Goal: Transaction & Acquisition: Purchase product/service

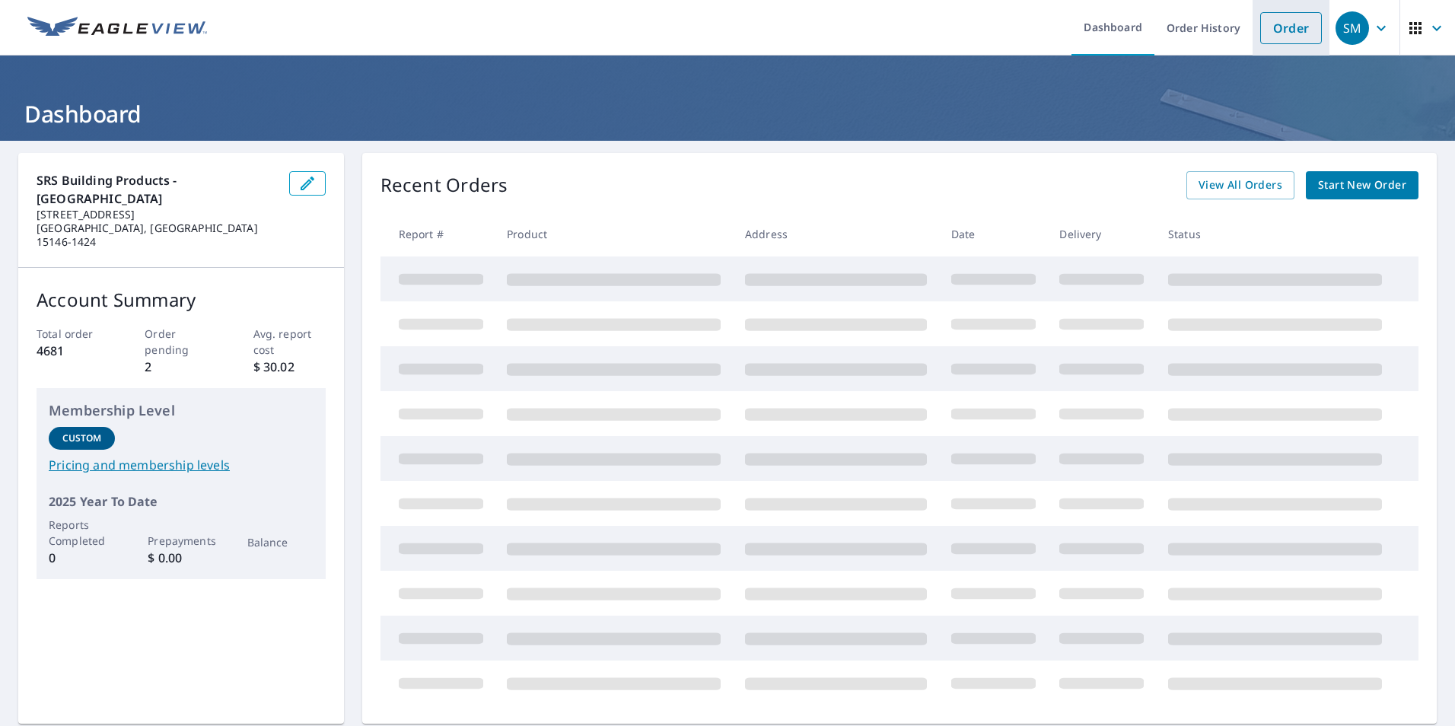
click at [1281, 36] on link "Order" at bounding box center [1291, 28] width 62 height 32
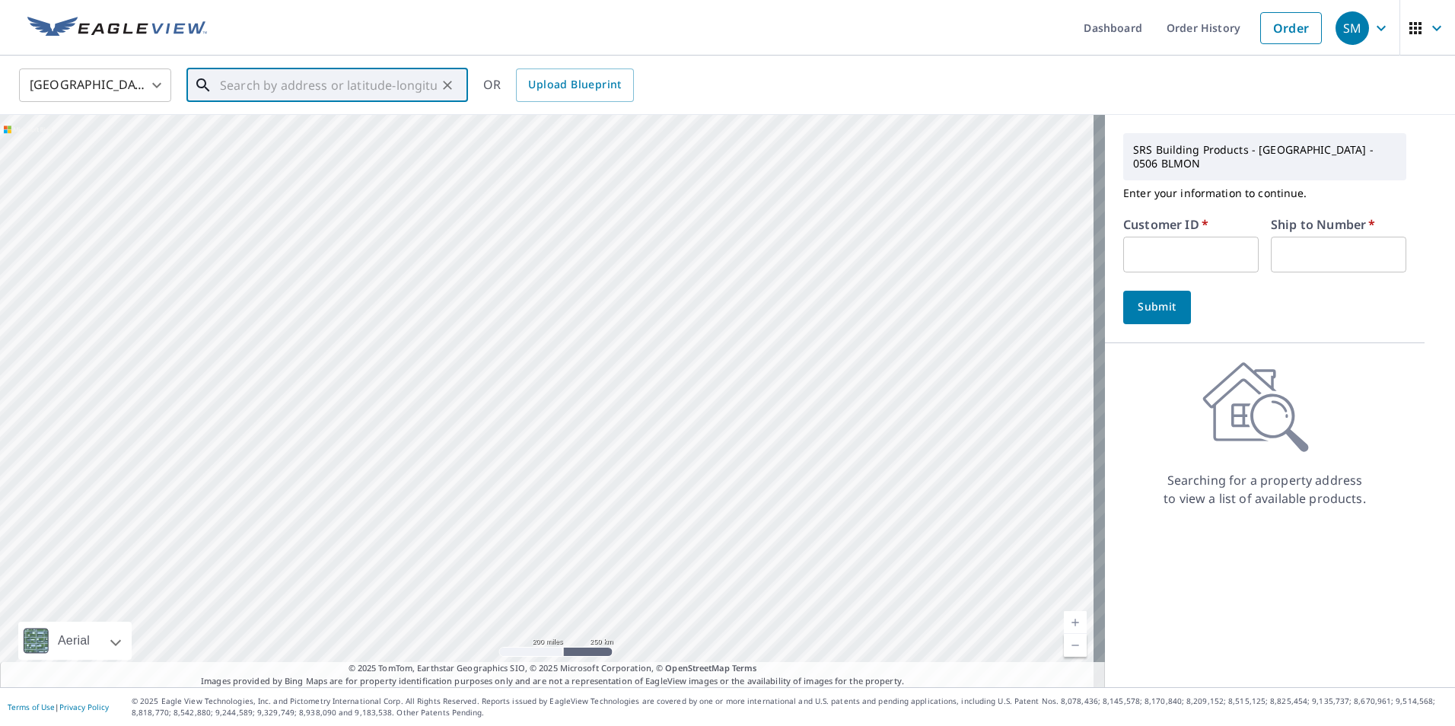
click at [376, 79] on input "text" at bounding box center [328, 85] width 217 height 43
click at [269, 145] on p "[GEOGRAPHIC_DATA], PA 15025" at bounding box center [336, 146] width 239 height 15
type input "[STREET_ADDRESS][PERSON_NAME]"
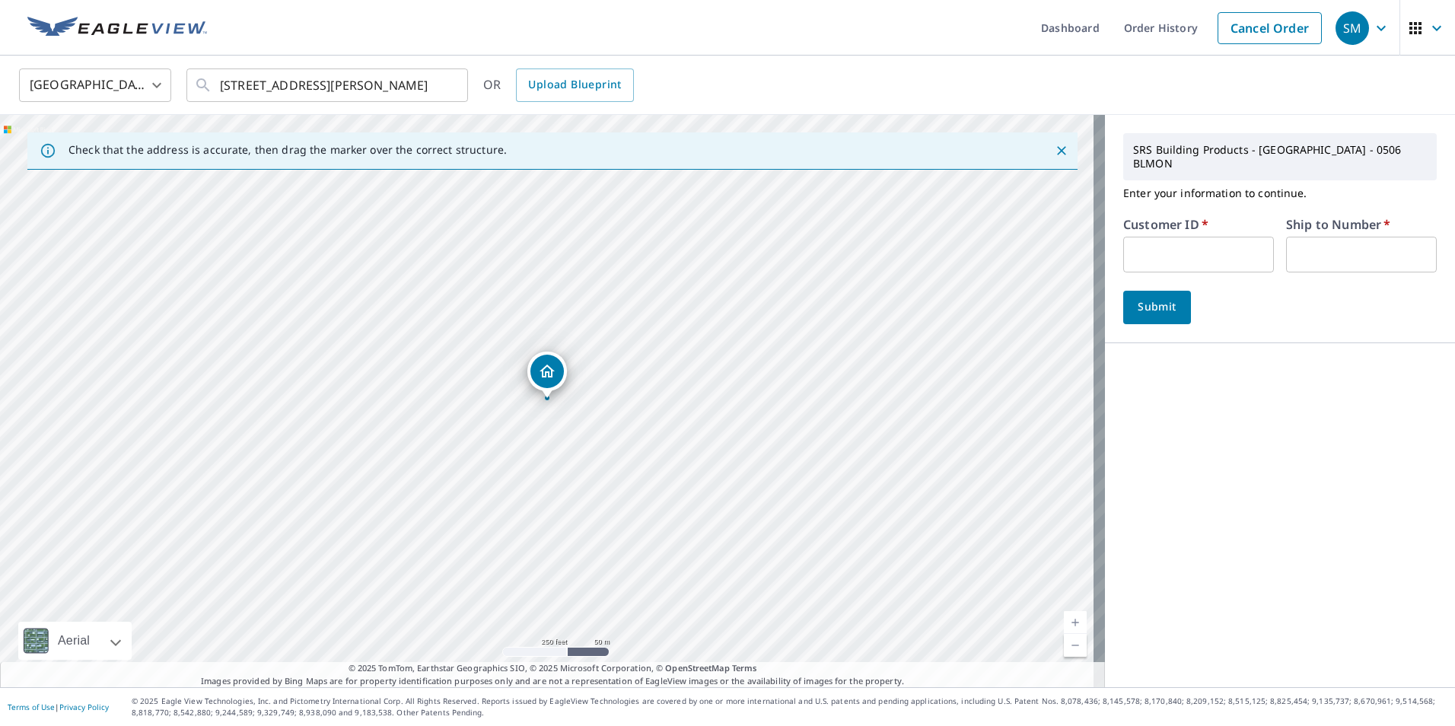
click at [1149, 250] on input "text" at bounding box center [1198, 255] width 151 height 36
type input "DHD505"
click at [1295, 237] on input "text" at bounding box center [1361, 255] width 151 height 36
type input "1"
click at [1170, 291] on button "Submit" at bounding box center [1157, 307] width 68 height 33
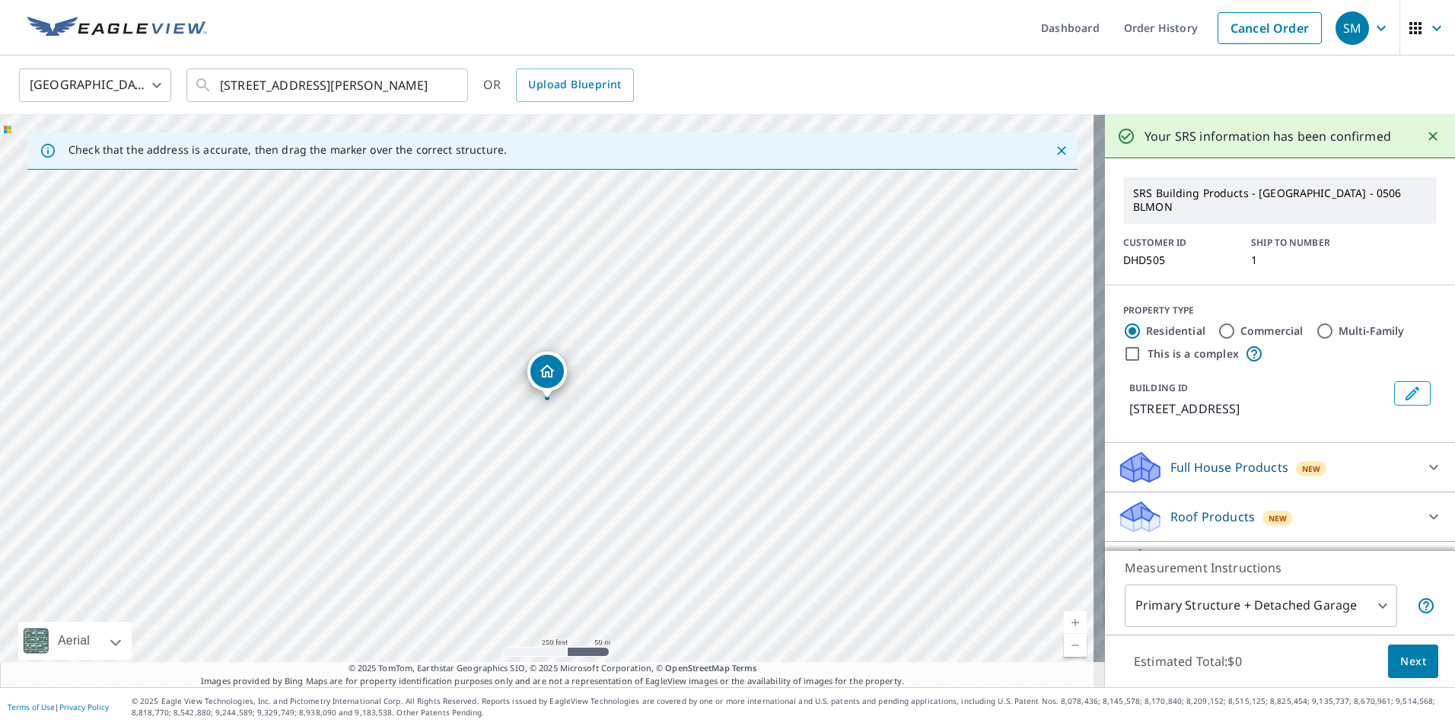
click at [1184, 508] on p "Roof Products" at bounding box center [1213, 517] width 84 height 18
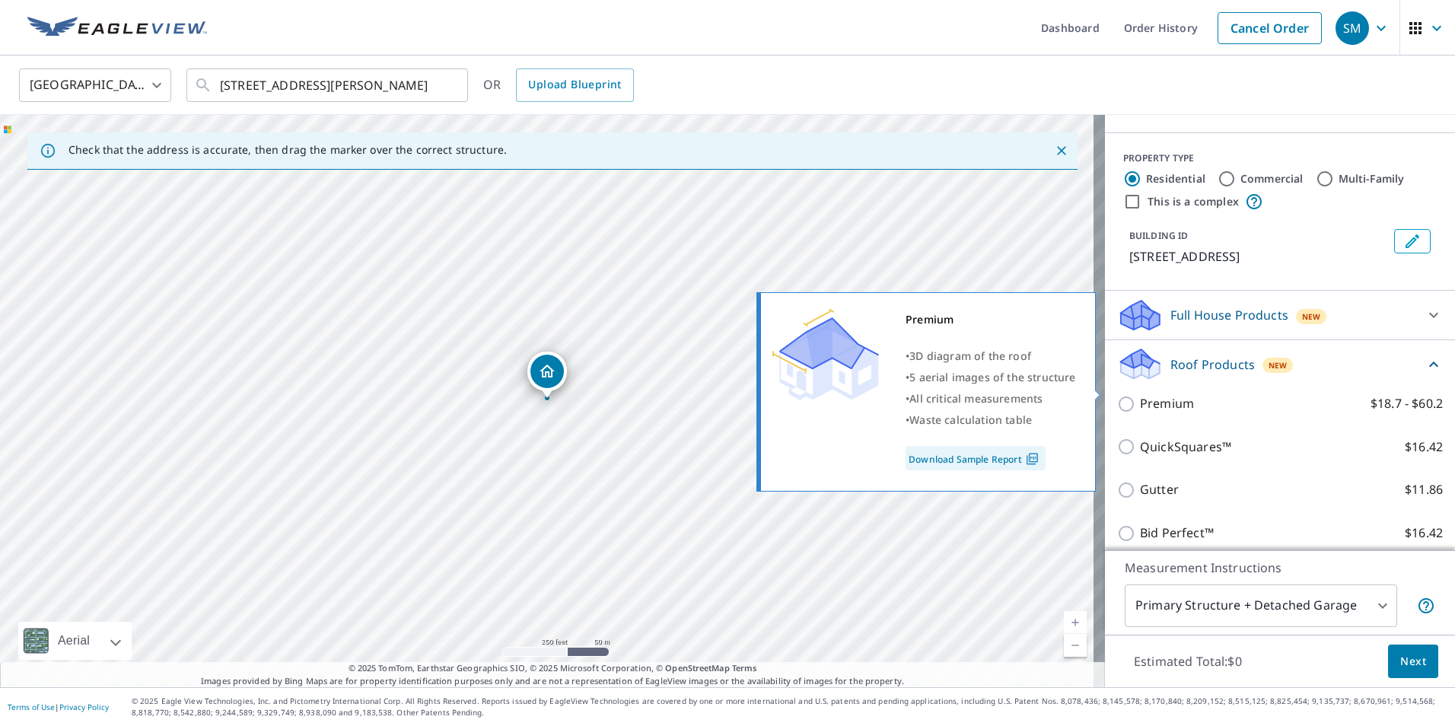
click at [1146, 397] on p "Premium" at bounding box center [1167, 403] width 54 height 19
click at [1140, 397] on input "Premium $18.7 - $60.2" at bounding box center [1128, 404] width 23 height 18
checkbox input "true"
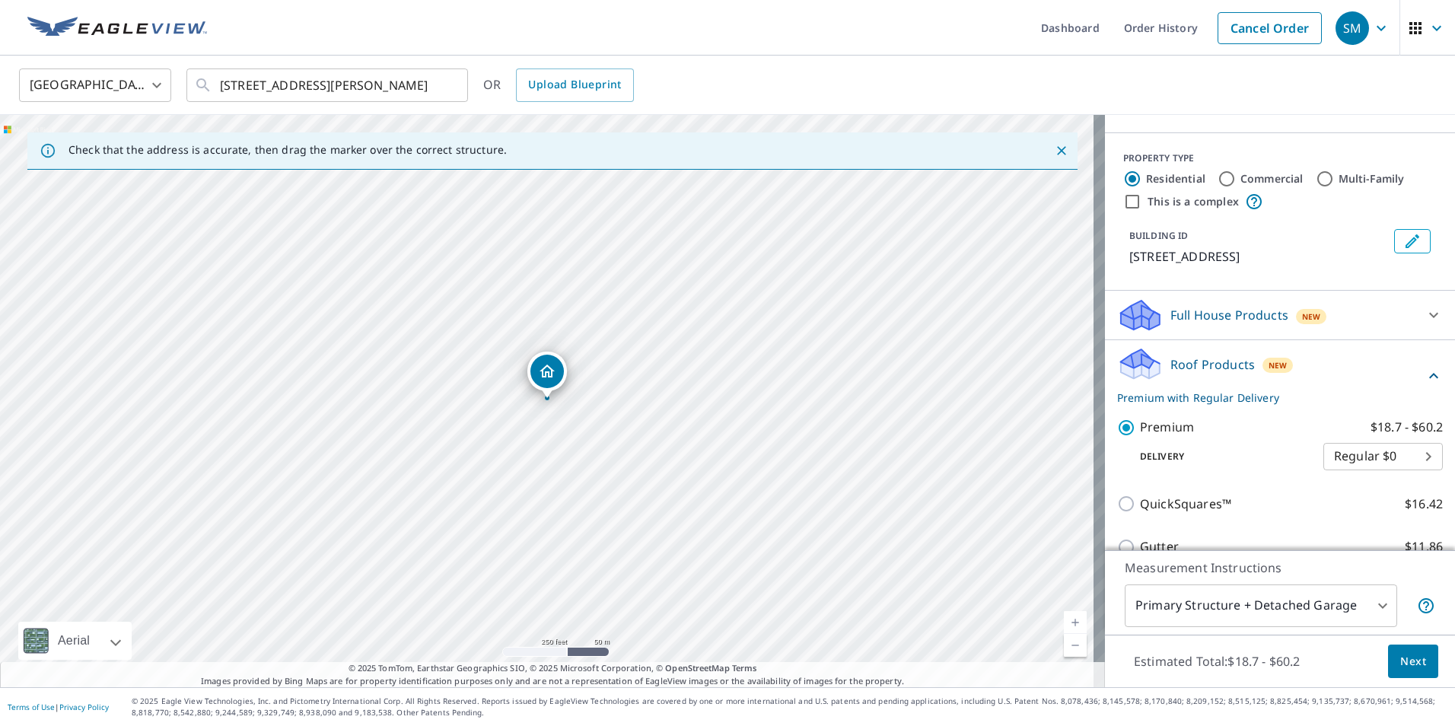
click at [1394, 651] on button "Next" at bounding box center [1413, 662] width 50 height 34
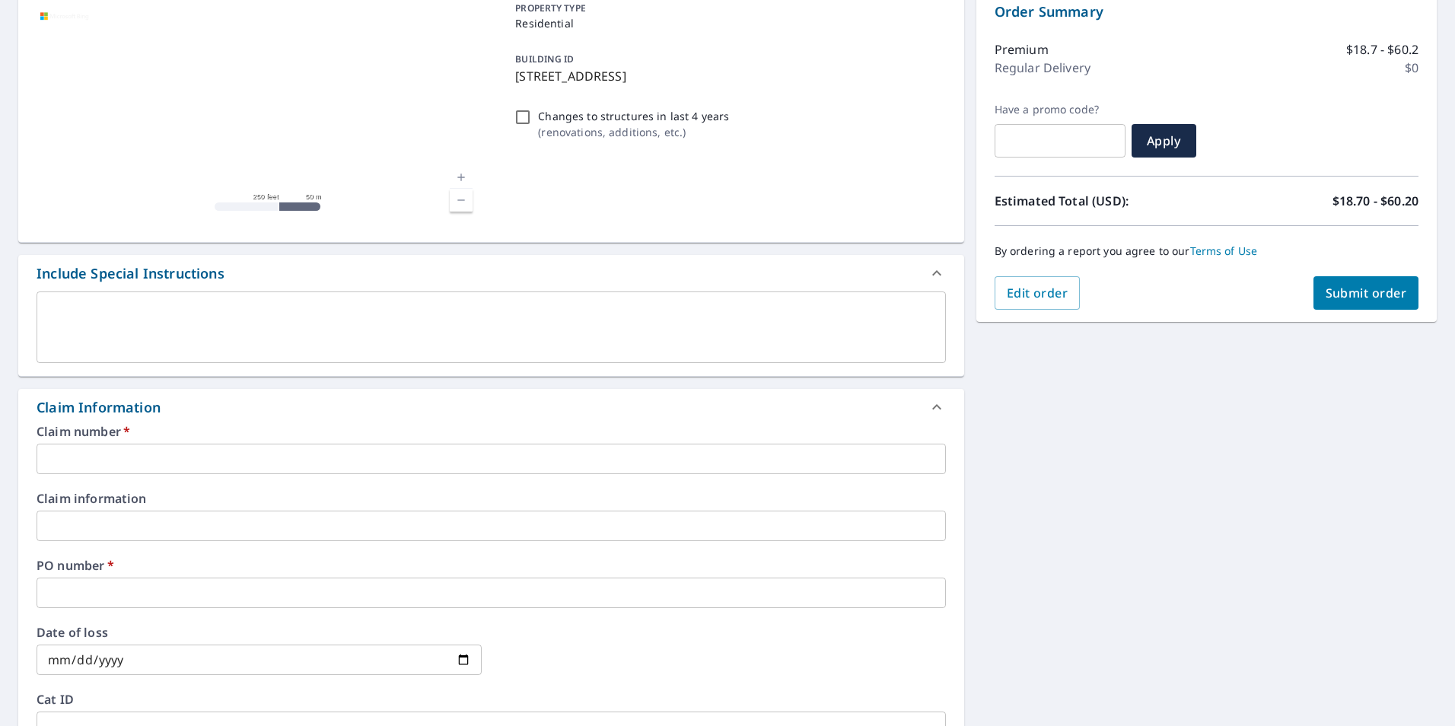
scroll to position [228, 0]
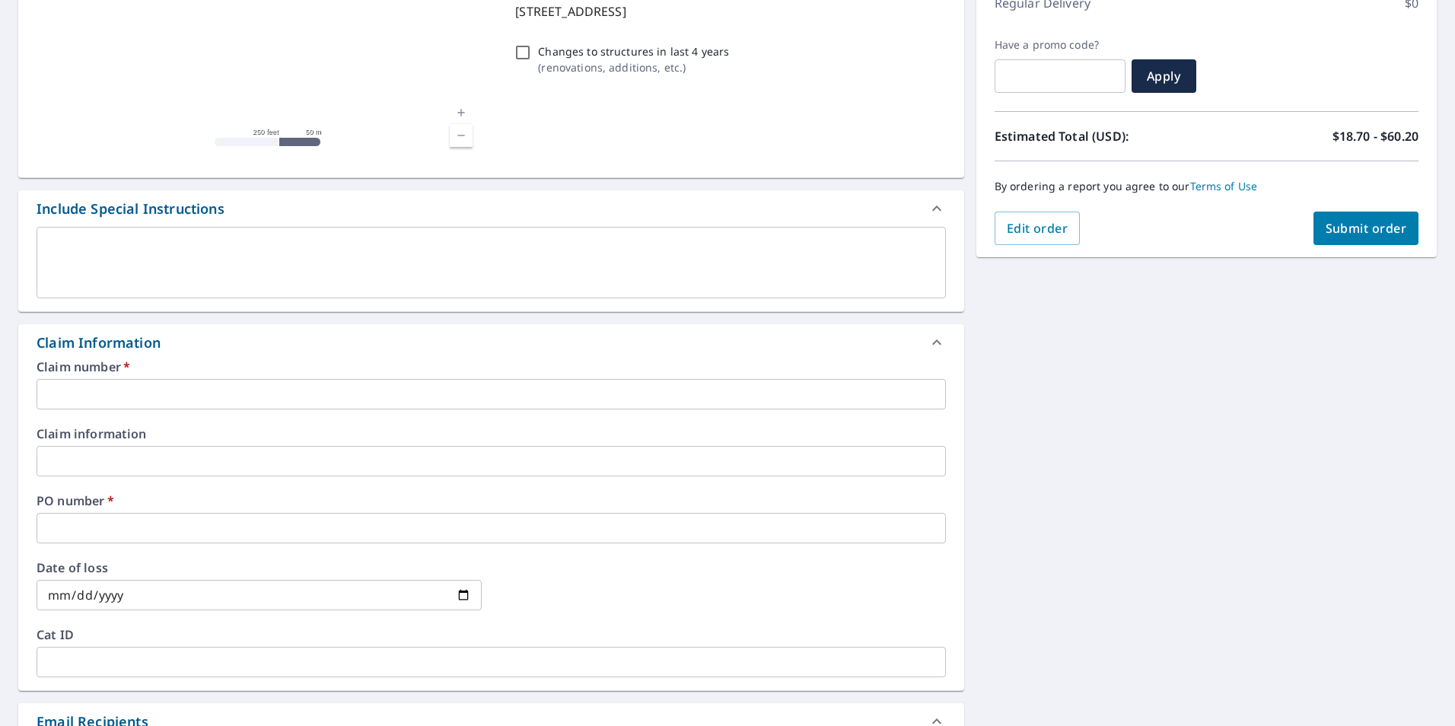
click at [295, 388] on input "text" at bounding box center [492, 394] width 910 height 30
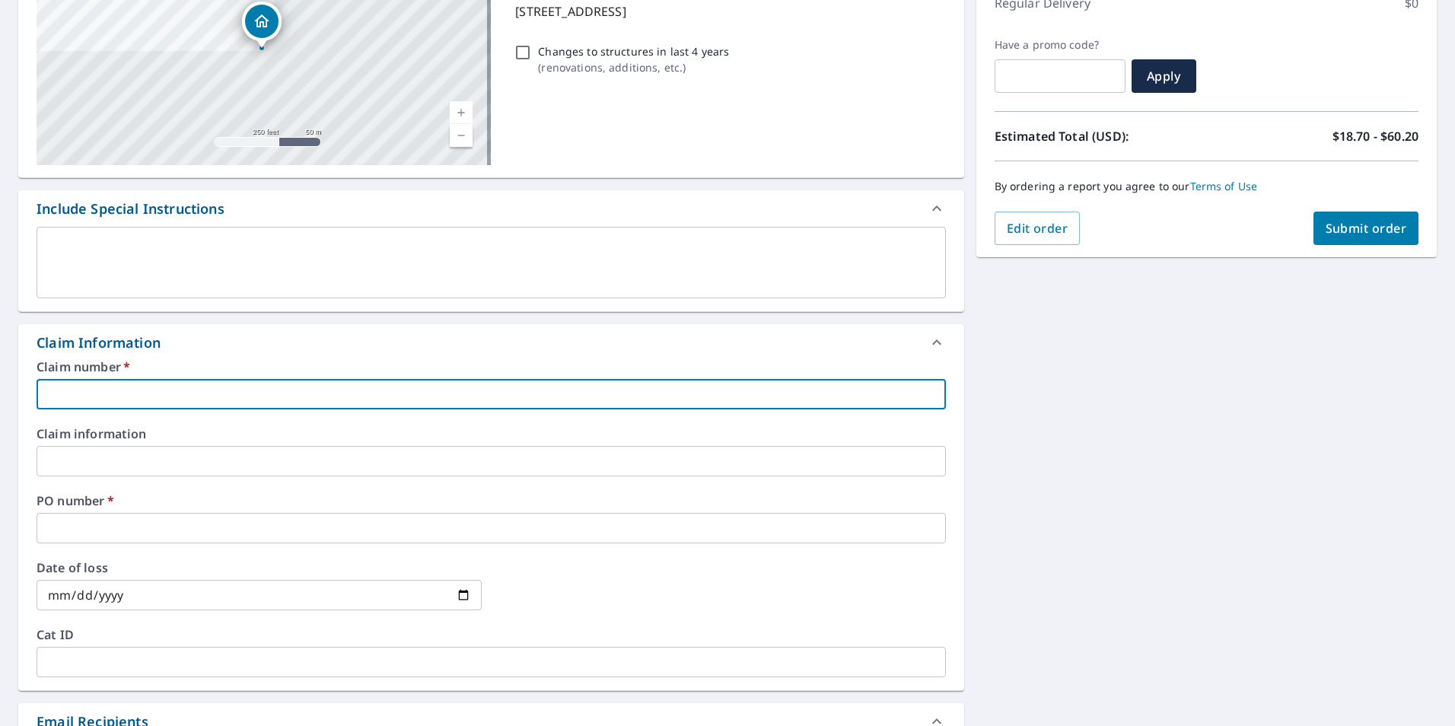
type input "D"
checkbox input "true"
type input "DH"
checkbox input "true"
type input "DHD"
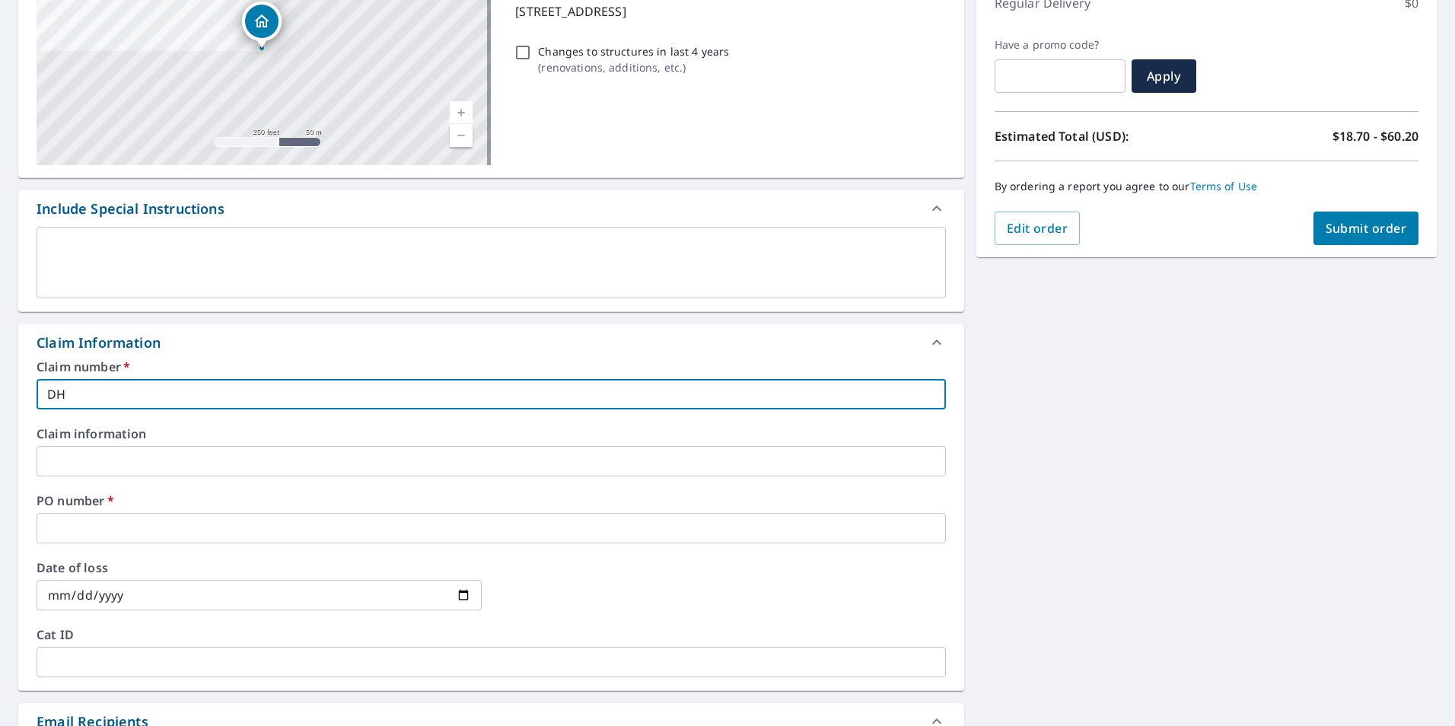
checkbox input "true"
type input "DHD505"
checkbox input "true"
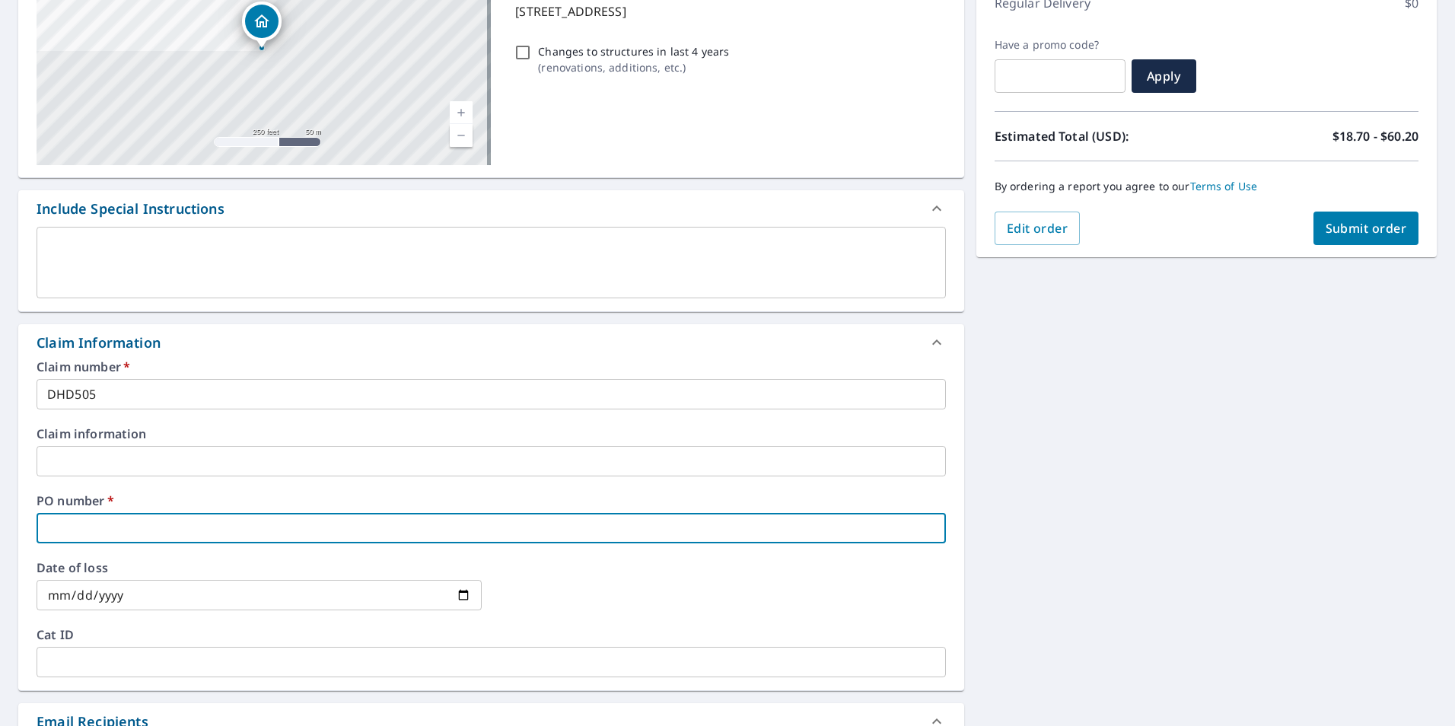
click at [155, 520] on input "text" at bounding box center [492, 528] width 910 height 30
type input "1"
checkbox input "true"
type input "12"
checkbox input "true"
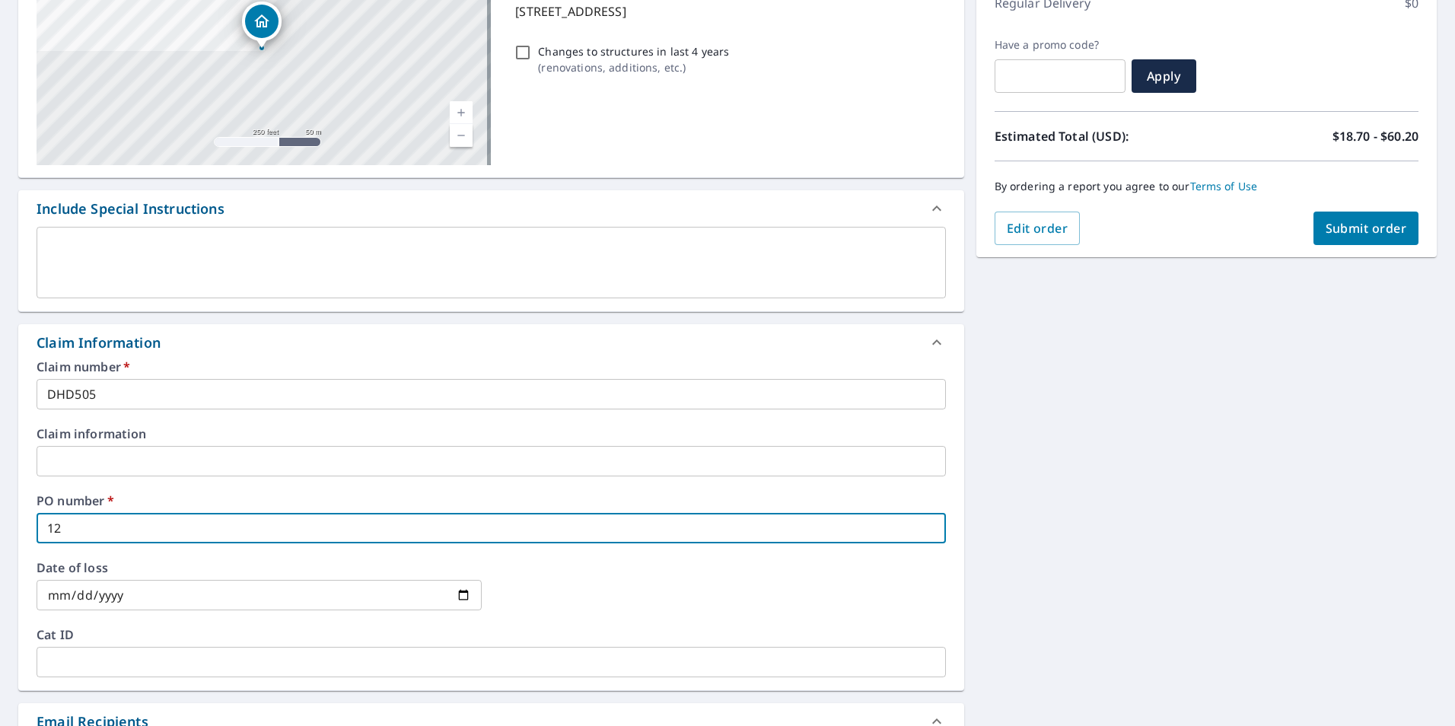
type input "124"
checkbox input "true"
type input "124"
checkbox input "true"
type input "124 O"
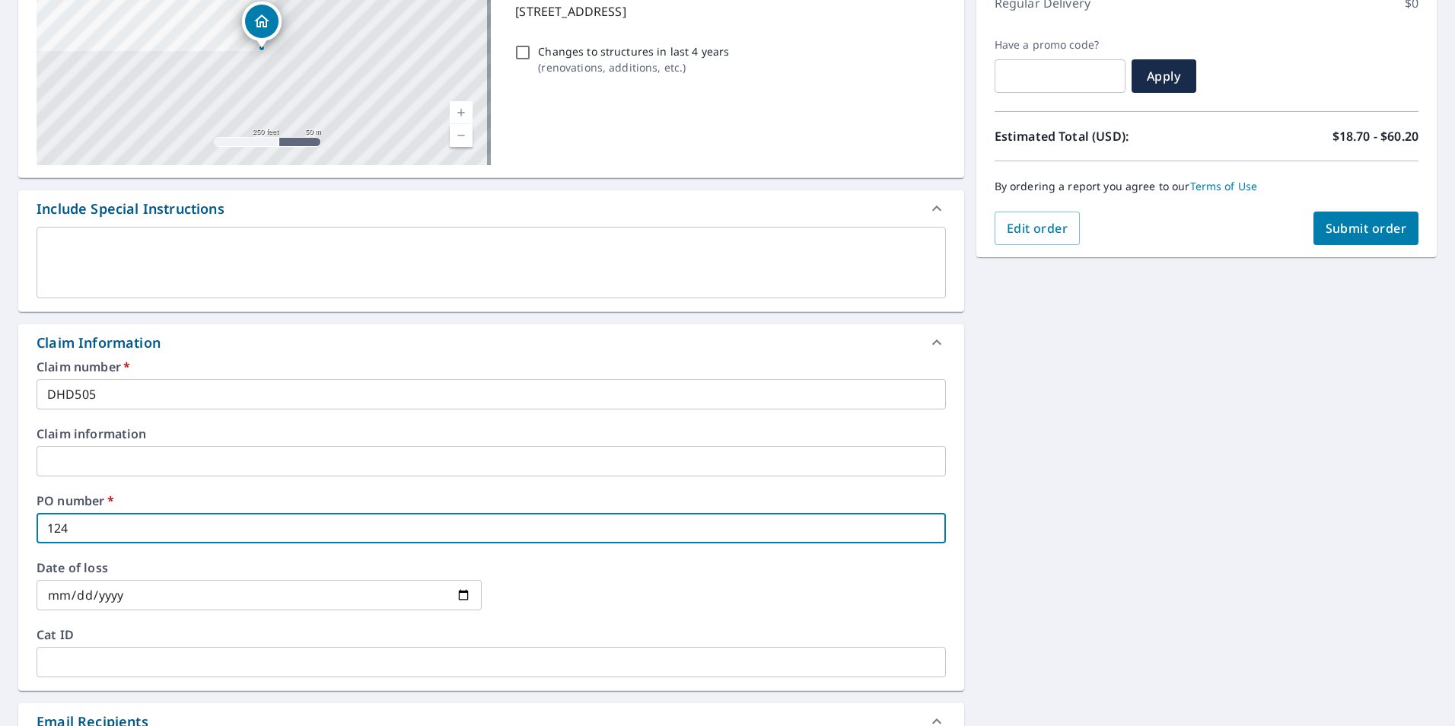
checkbox input "true"
type input "124 OA"
checkbox input "true"
type input "124 OAK"
checkbox input "true"
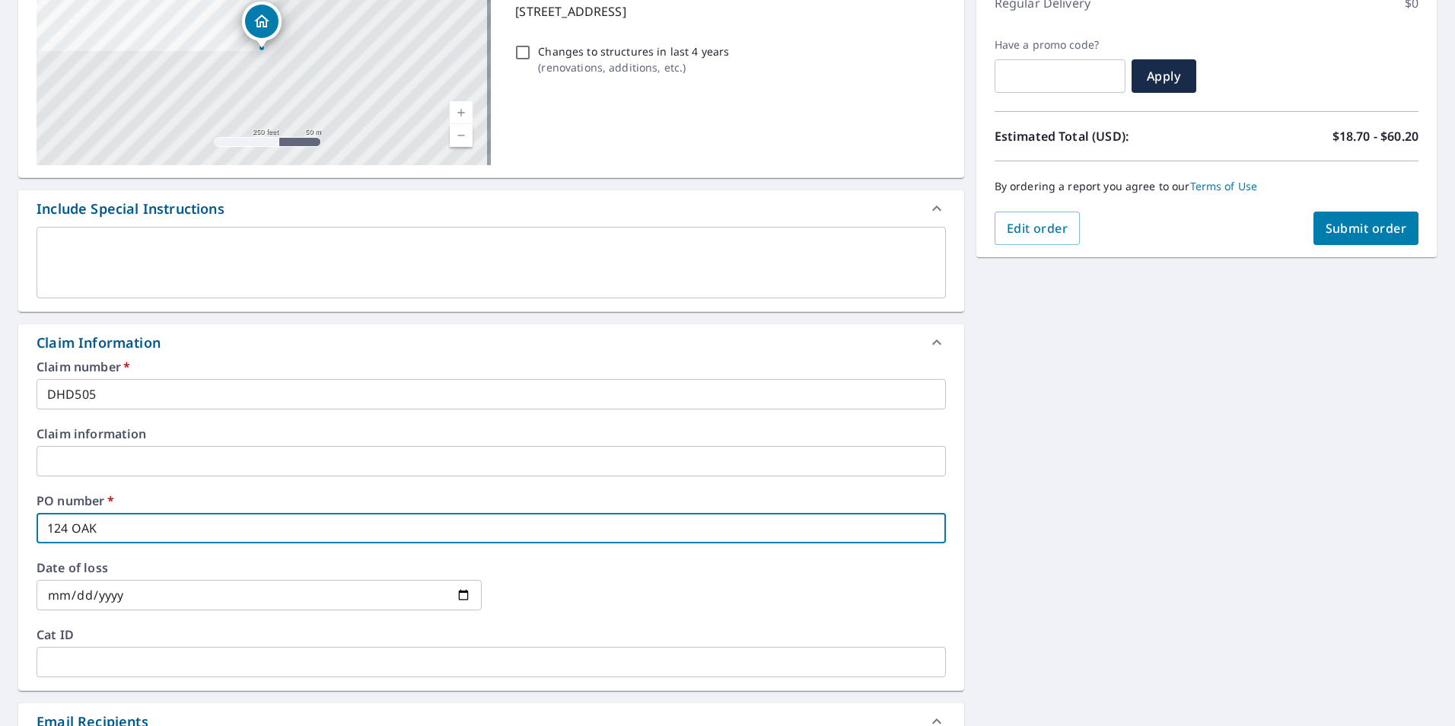
type input "124 OAKW"
checkbox input "true"
type input "124 OAKWO"
checkbox input "true"
type input "124 OAKWOO"
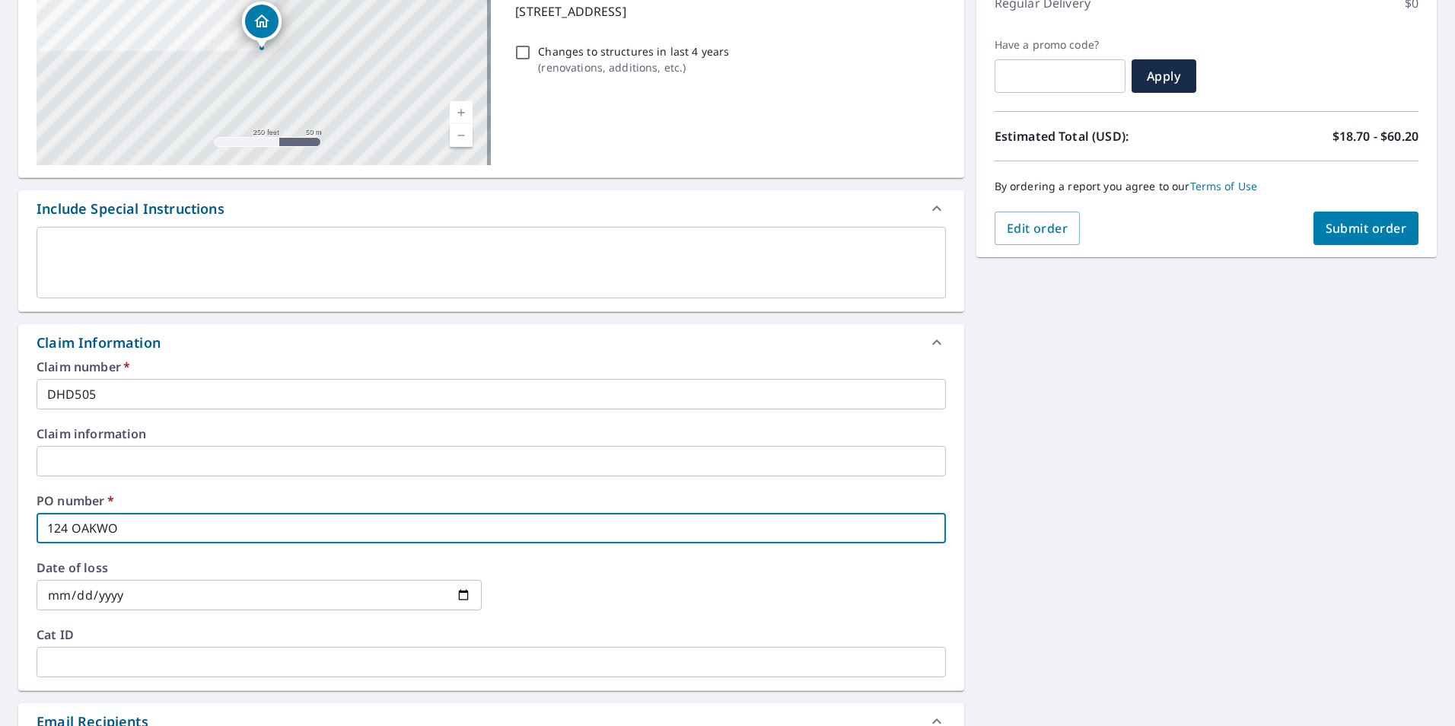
checkbox input "true"
type input "124 [GEOGRAPHIC_DATA]"
checkbox input "true"
type input "124 [GEOGRAPHIC_DATA]"
checkbox input "true"
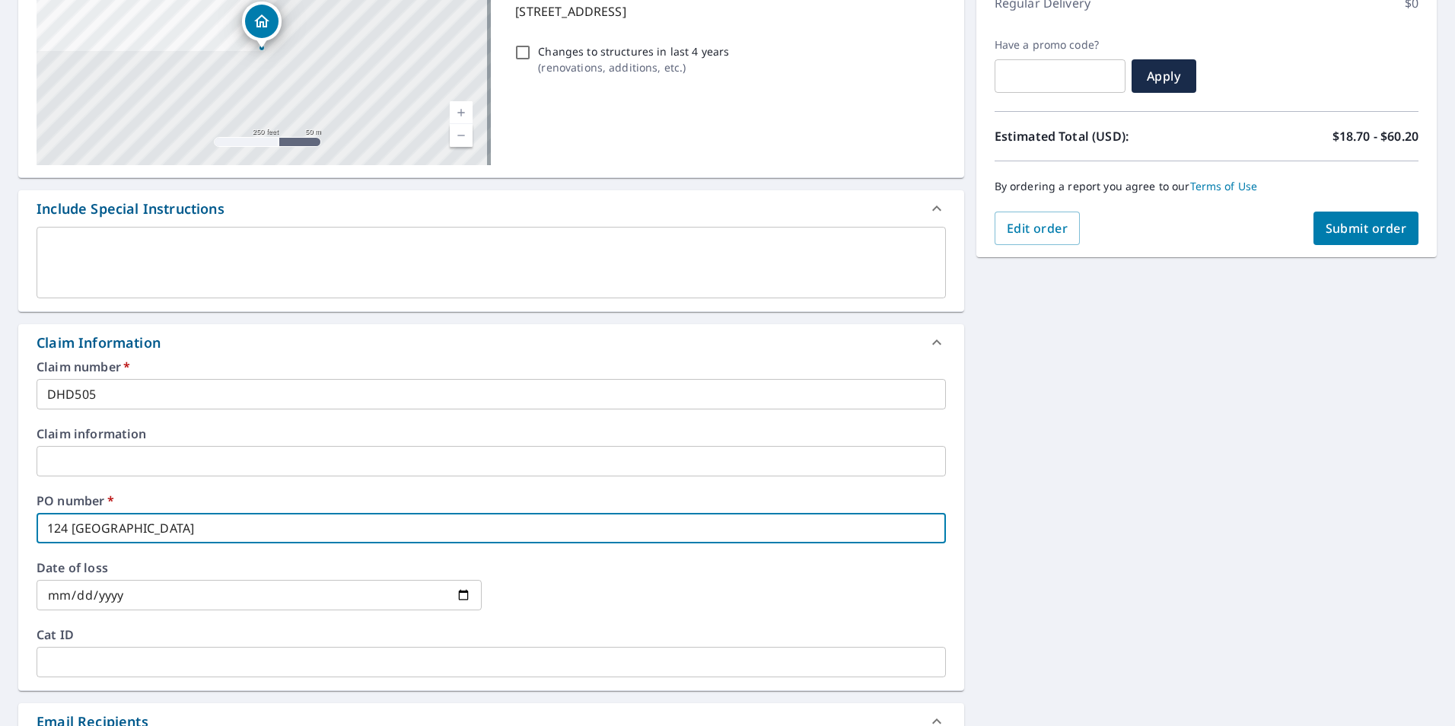
type input "124 OAKWOOD D"
checkbox input "true"
type input "[STREET_ADDRESS]"
checkbox input "true"
type input "[STREET_ADDRESS],"
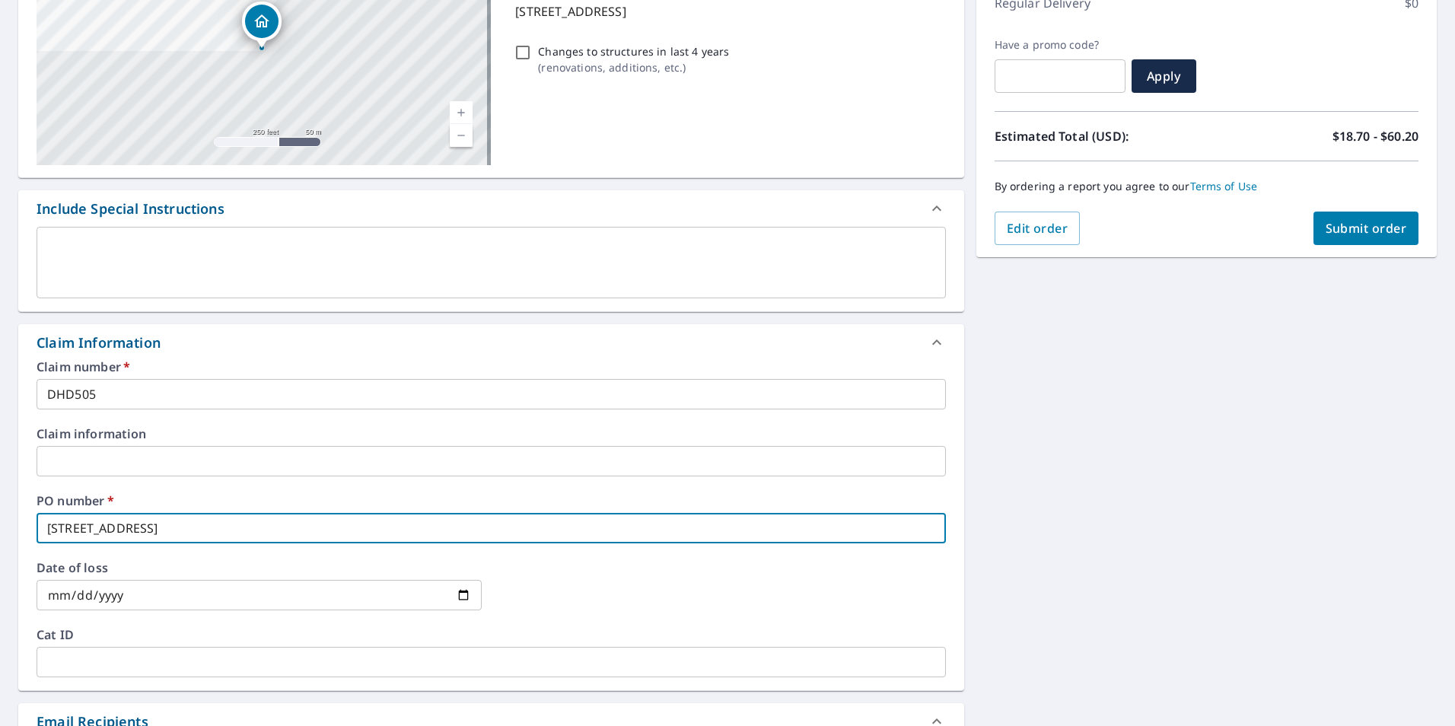
checkbox input "true"
type input "[STREET_ADDRESS],"
checkbox input "true"
type input "[STREET_ADDRESS]"
checkbox input "true"
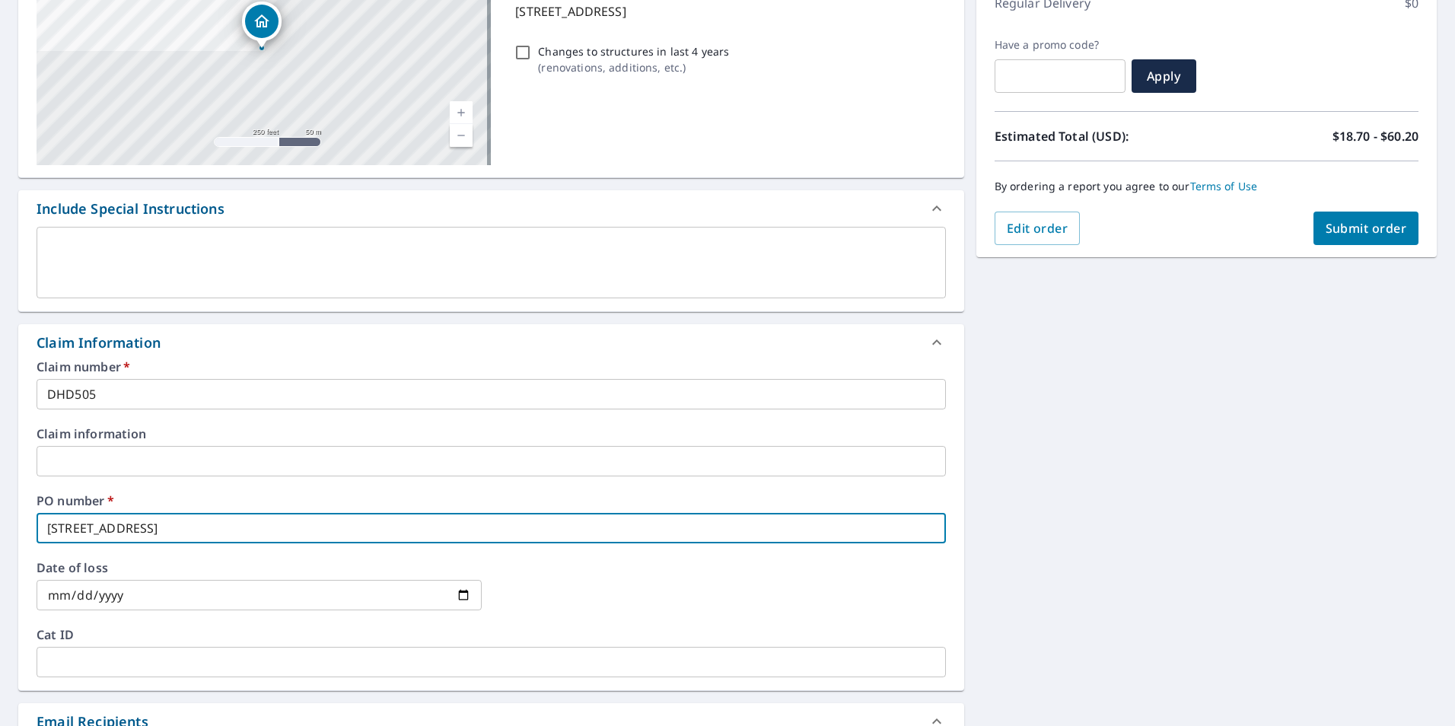
type input "[STREET_ADDRESS]"
checkbox input "true"
type input "[STREET_ADDRESS]"
checkbox input "true"
type input "[STREET_ADDRESS]"
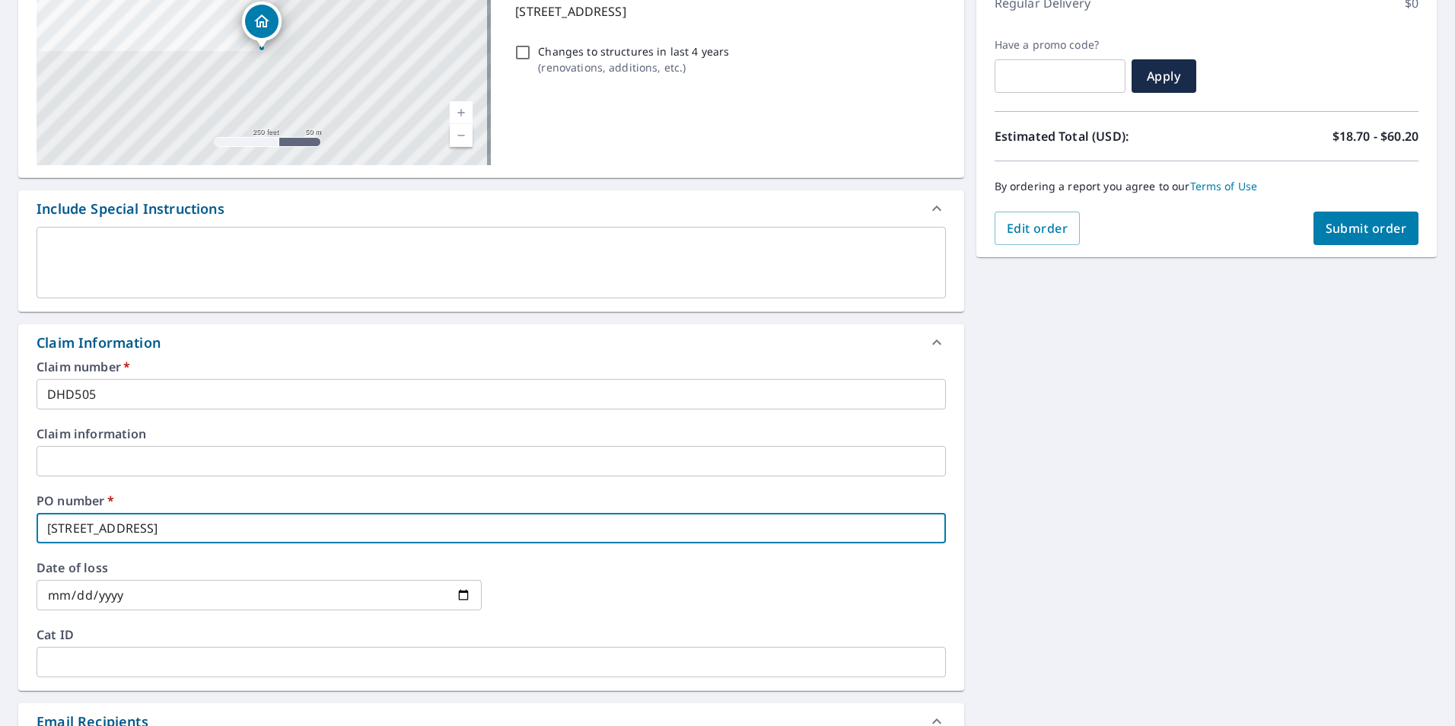
checkbox input "true"
type input "[STREET_ADDRESS]"
checkbox input "true"
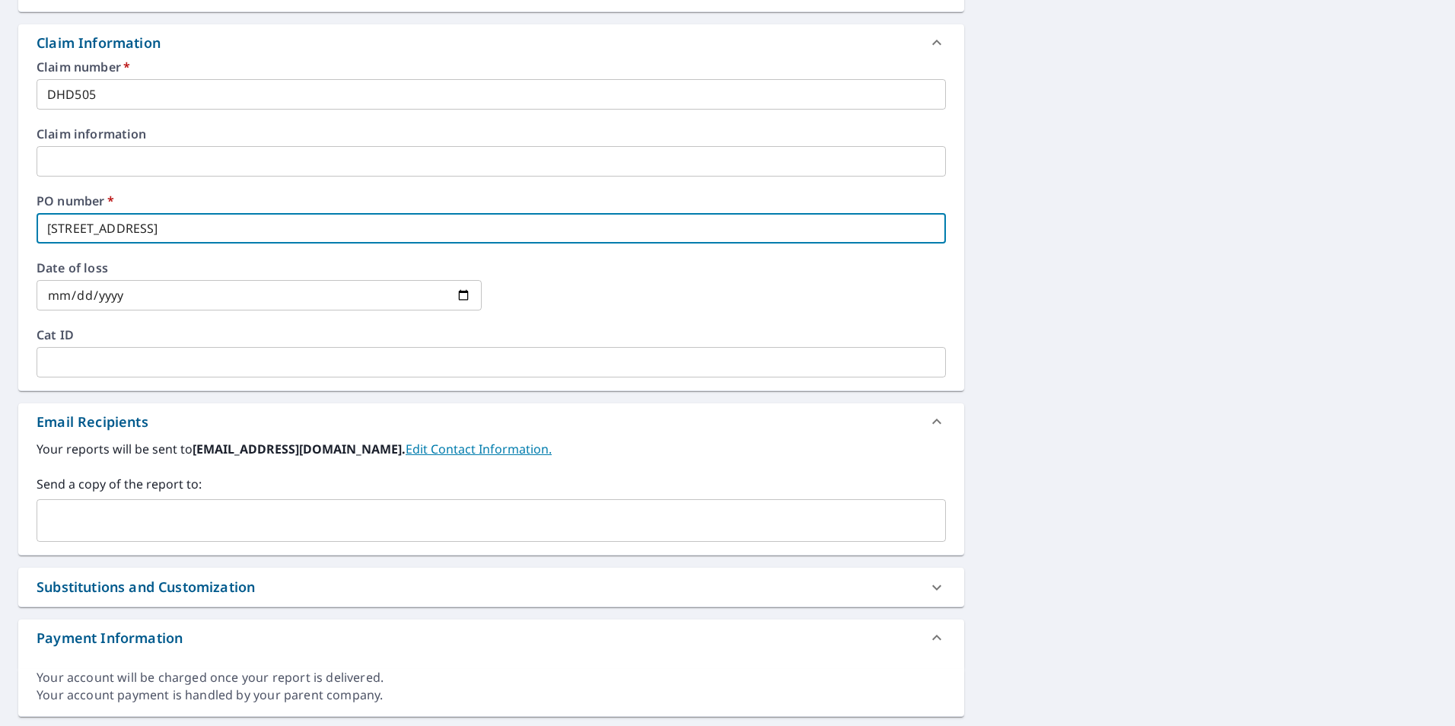
scroll to position [533, 0]
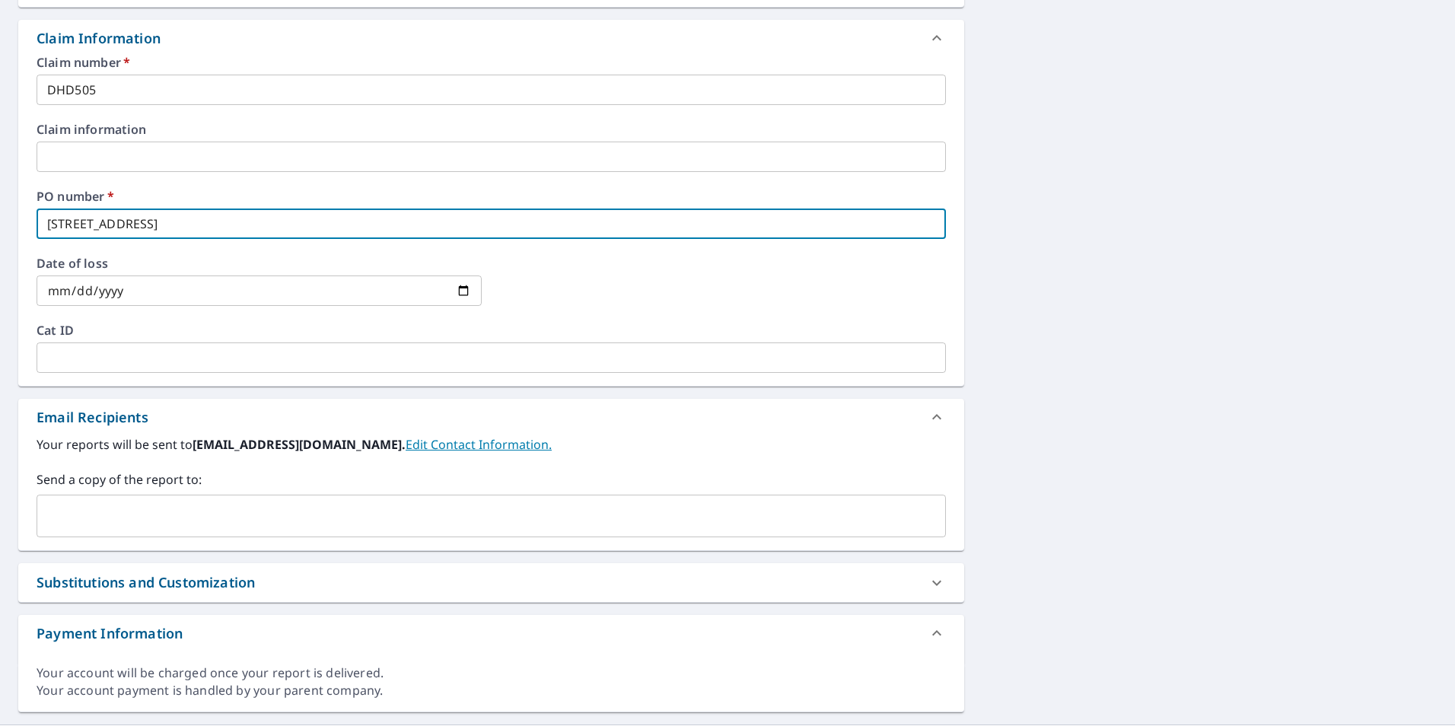
type input "[STREET_ADDRESS]"
click at [234, 505] on input "text" at bounding box center [479, 516] width 873 height 29
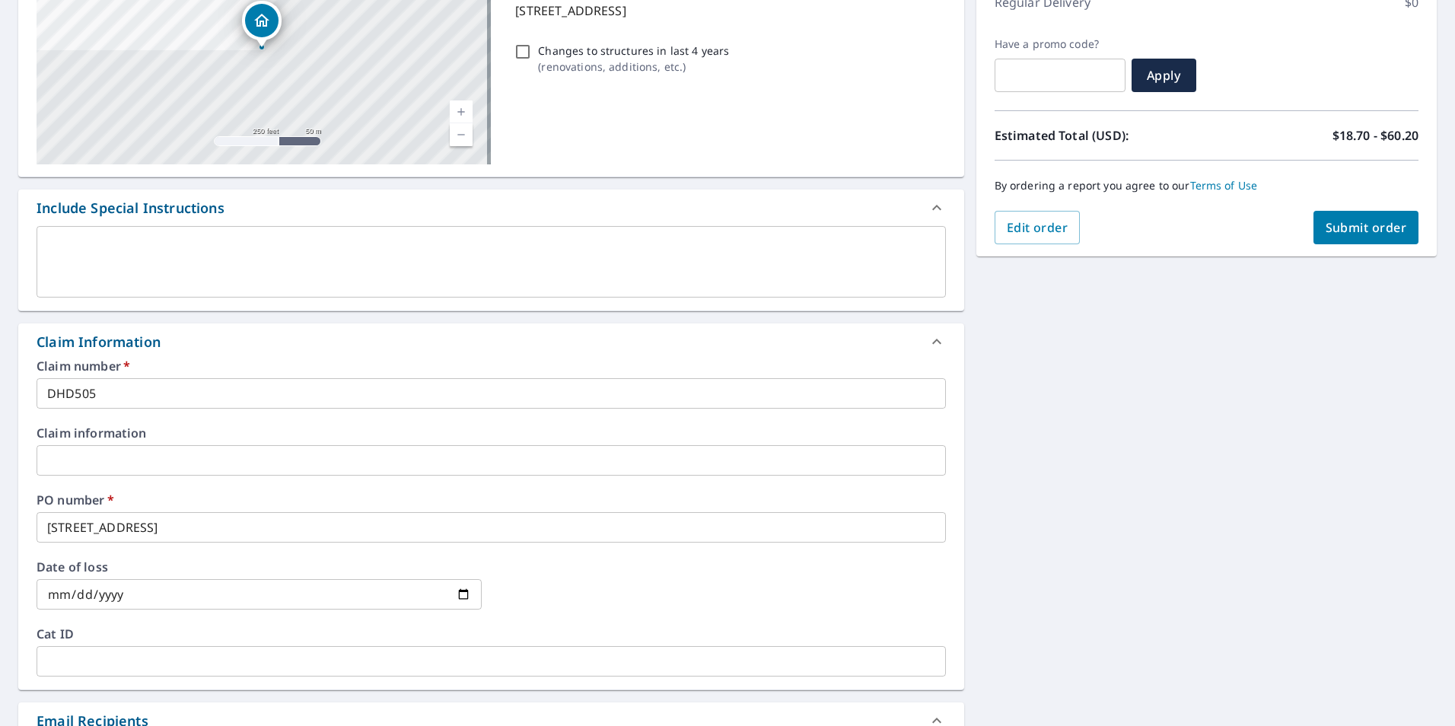
scroll to position [228, 0]
type input "[PERSON_NAME][EMAIL_ADDRESS][PERSON_NAME][DOMAIN_NAME]"
click at [1352, 229] on span "Submit order" at bounding box center [1366, 228] width 81 height 17
checkbox input "true"
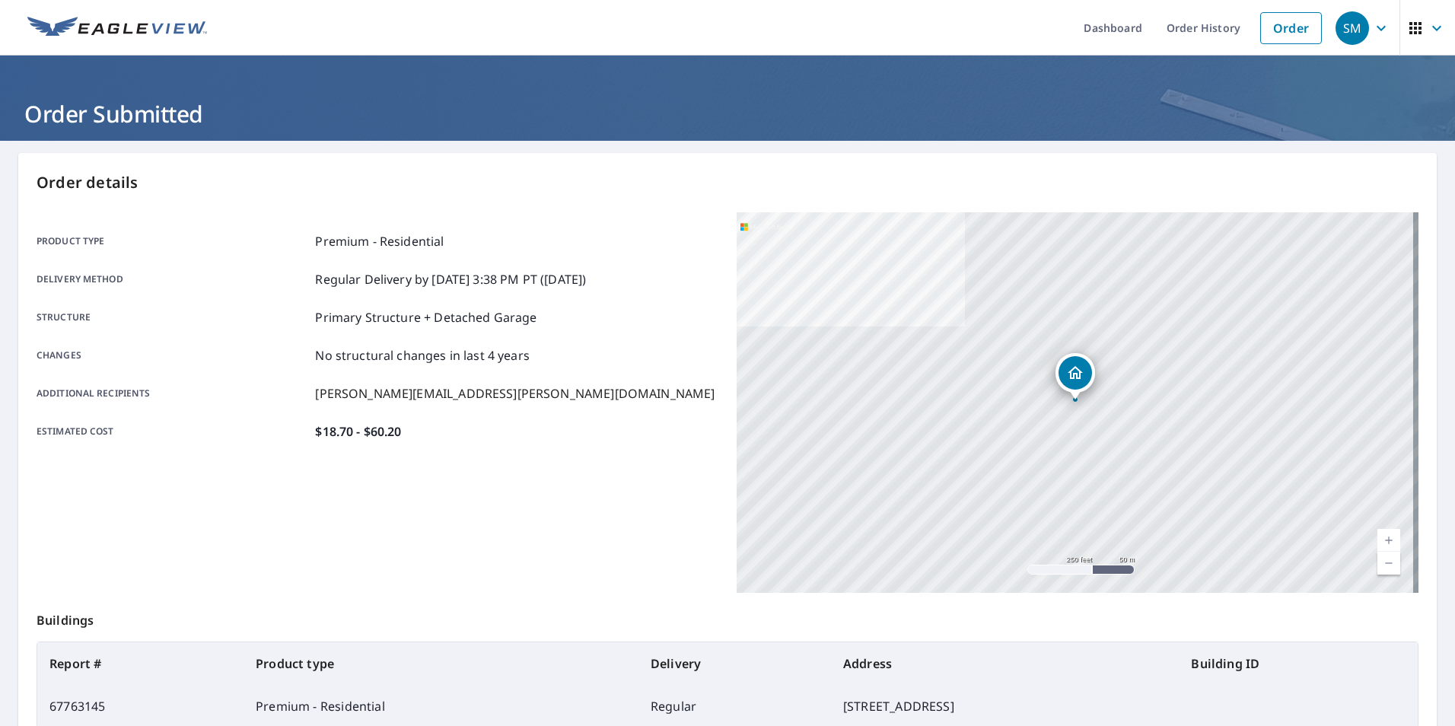
click at [1372, 34] on icon "button" at bounding box center [1381, 28] width 18 height 18
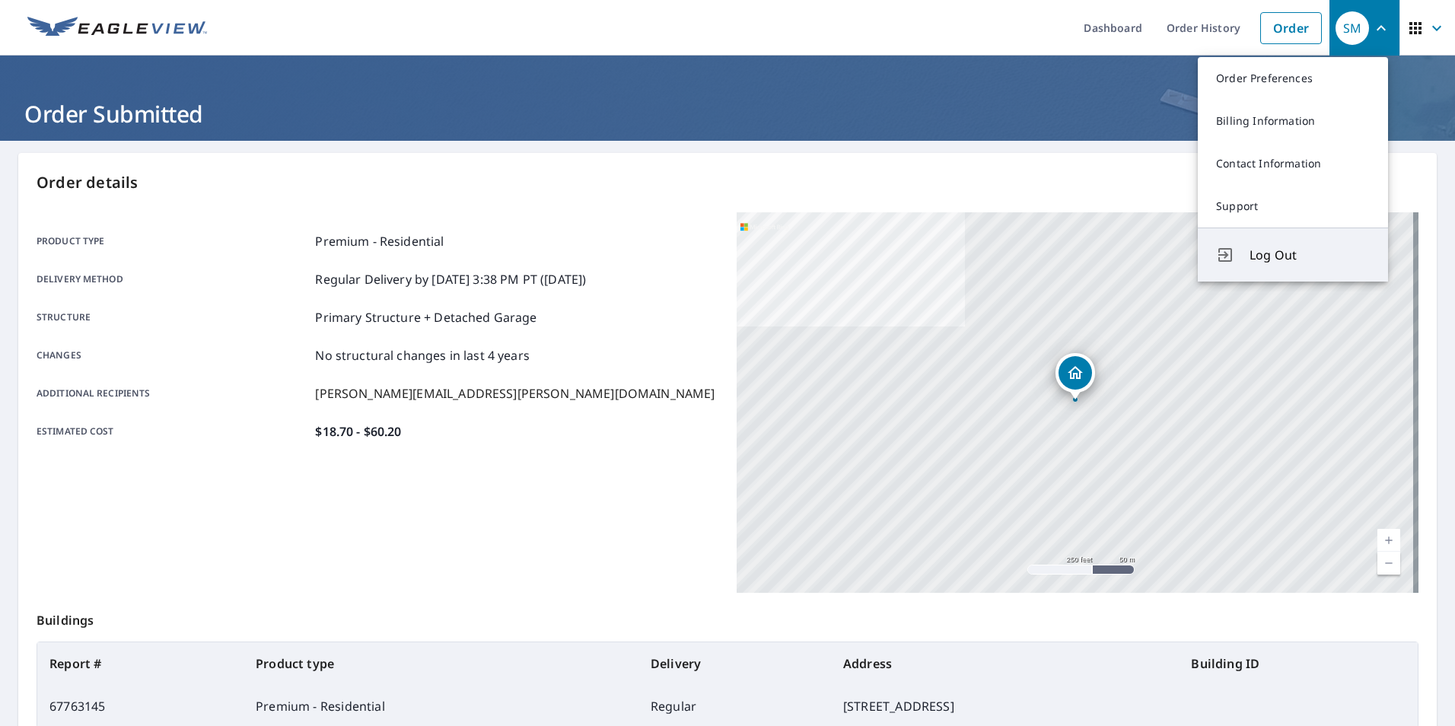
click at [1311, 252] on span "Log Out" at bounding box center [1310, 255] width 120 height 18
